Goal: Transaction & Acquisition: Download file/media

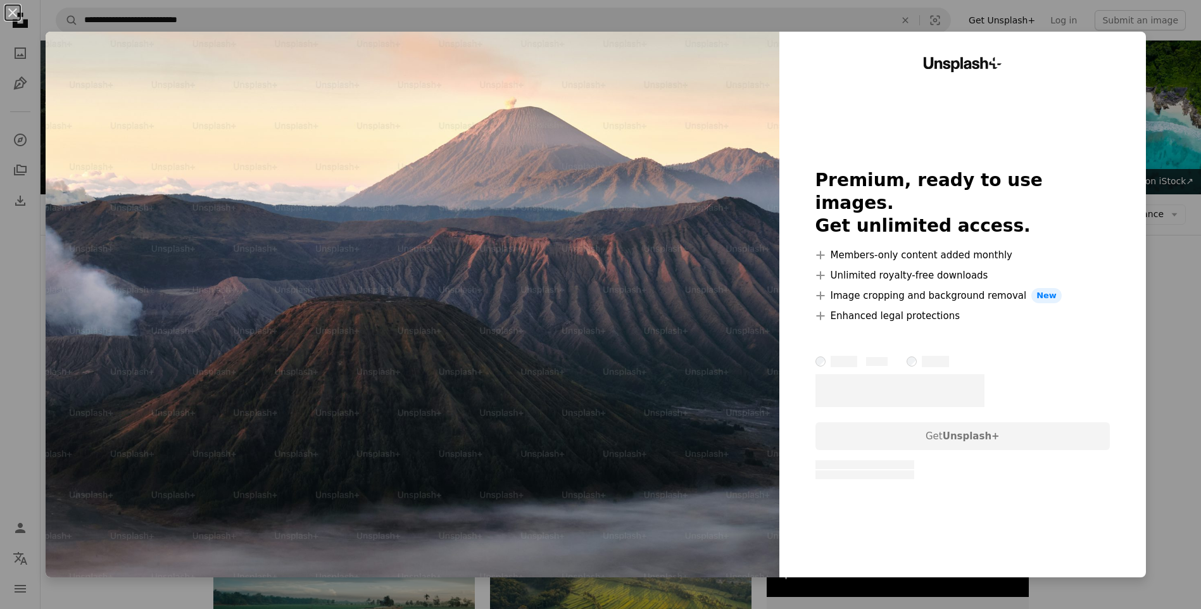
scroll to position [169, 0]
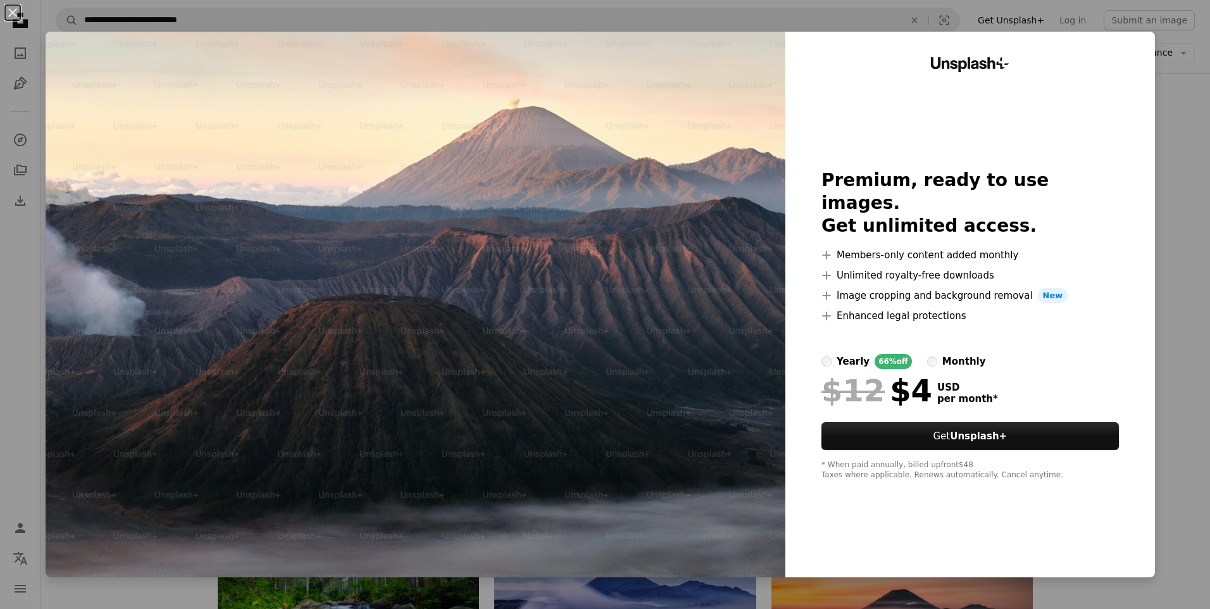
click at [932, 19] on div "An X shape Unsplash+ Premium, ready to use images. Get unlimited access. A plus…" at bounding box center [605, 304] width 1210 height 609
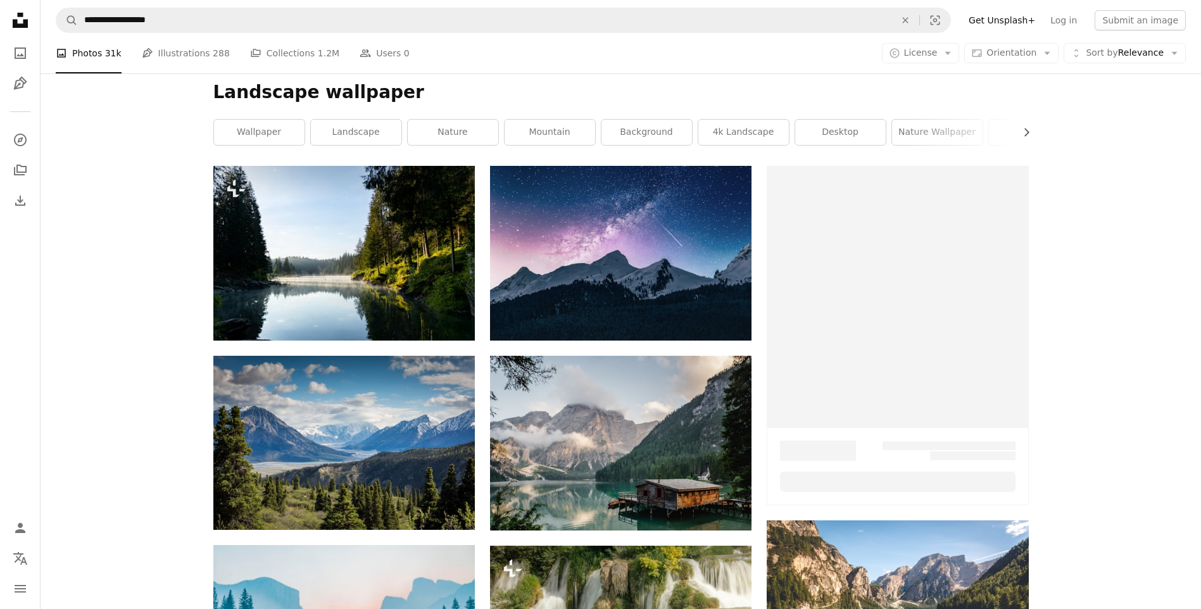
scroll to position [8007, 0]
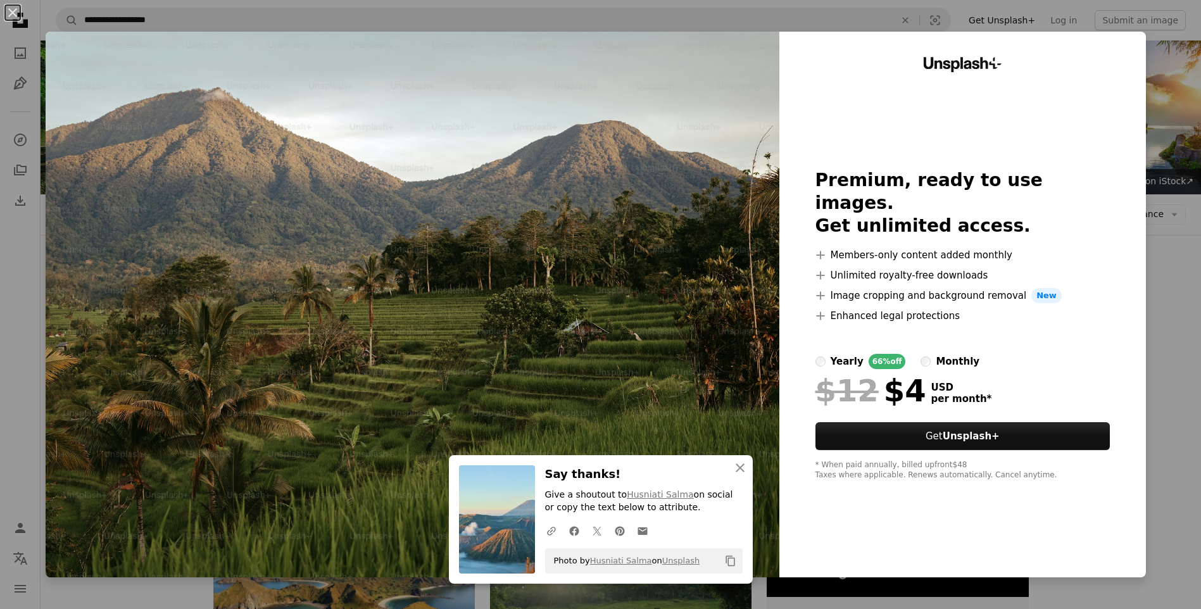
scroll to position [211, 0]
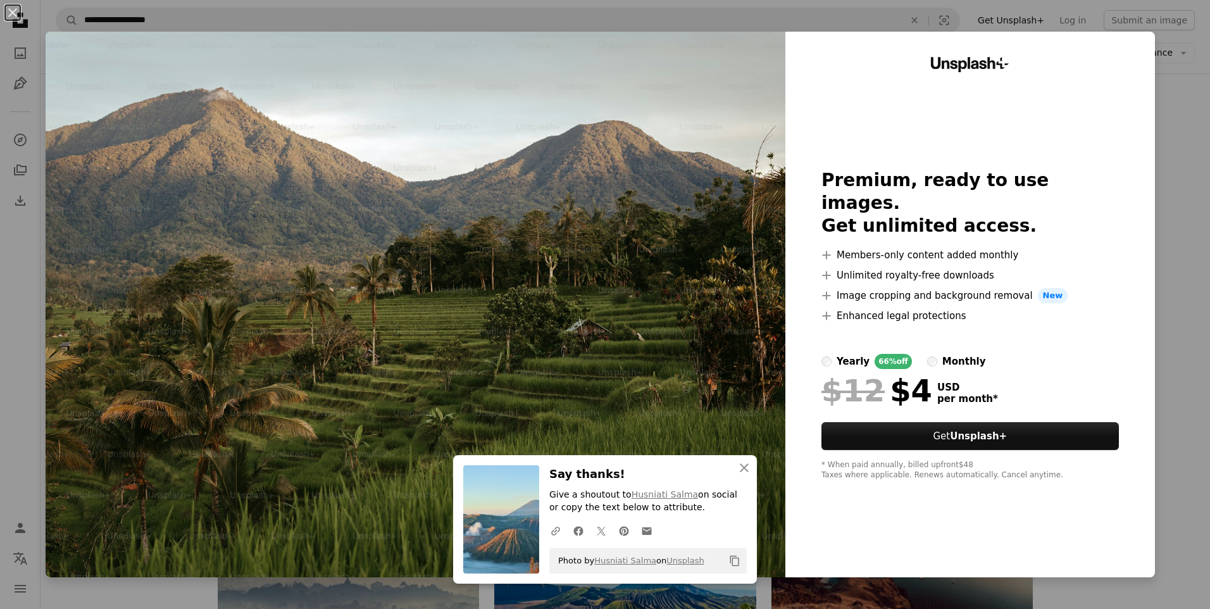
click at [1172, 66] on div "An X shape An X shape Close Say thanks! Give a shoutout to Husniati Salma on so…" at bounding box center [605, 304] width 1210 height 609
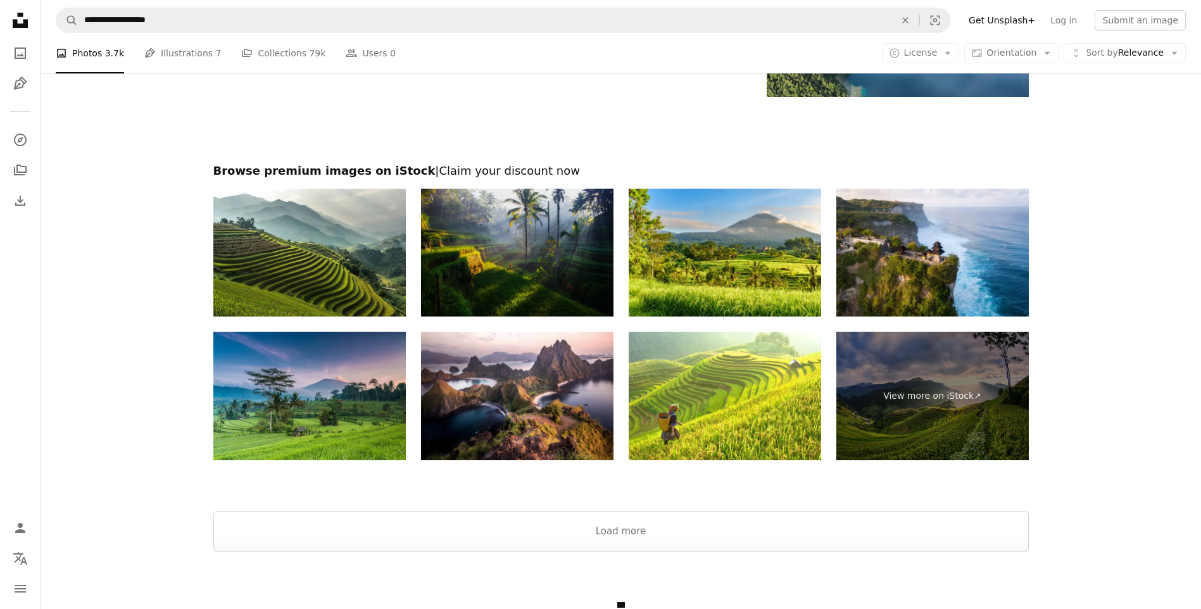
scroll to position [2152, 0]
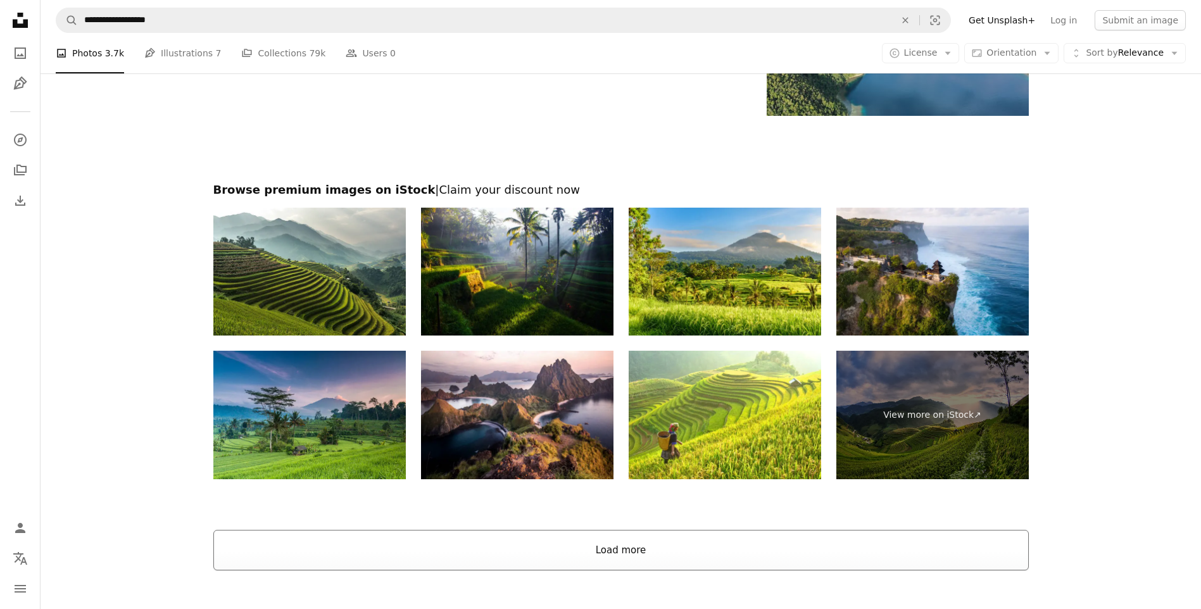
click at [615, 558] on button "Load more" at bounding box center [620, 550] width 815 height 41
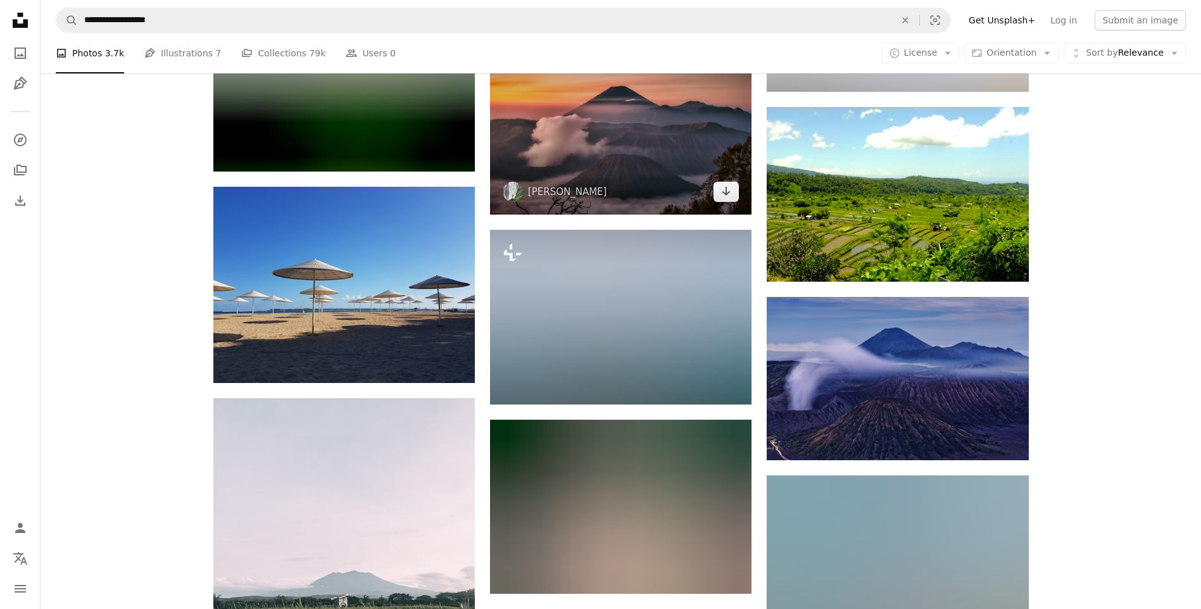
scroll to position [7553, 0]
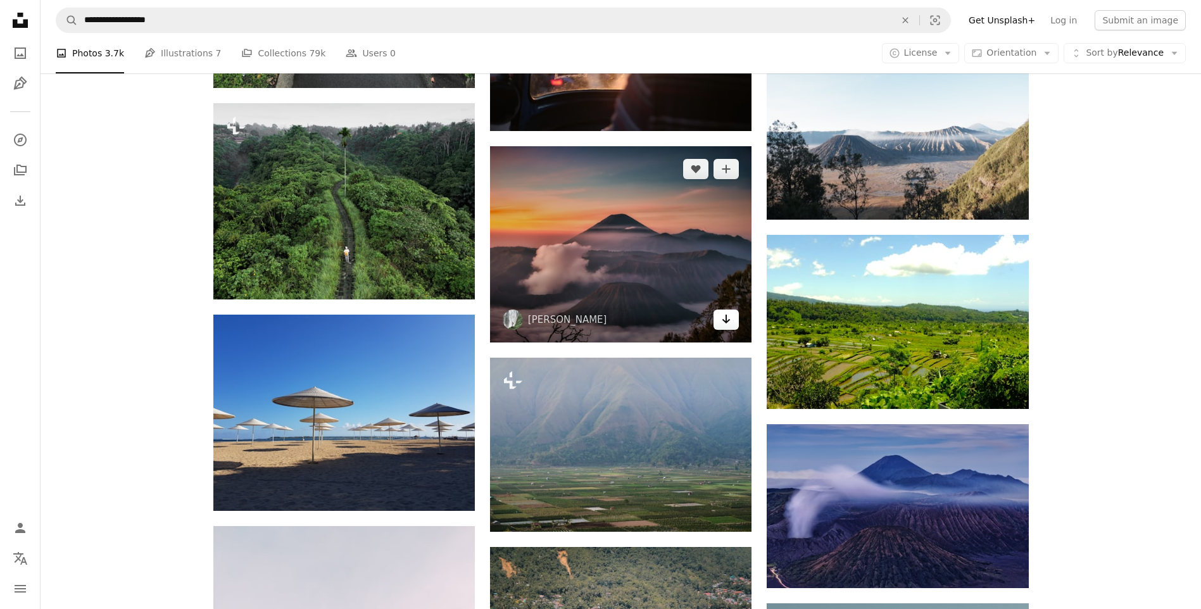
click at [718, 315] on link "Arrow pointing down" at bounding box center [725, 320] width 25 height 20
